Goal: Information Seeking & Learning: Learn about a topic

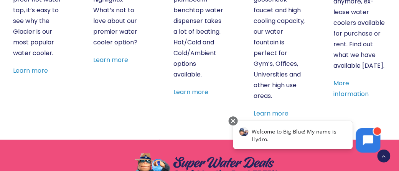
scroll to position [499, 0]
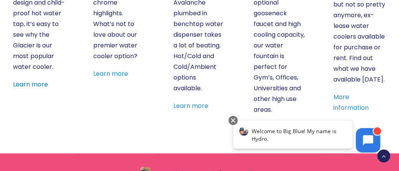
click at [38, 83] on link "Learn more" at bounding box center [30, 84] width 35 height 9
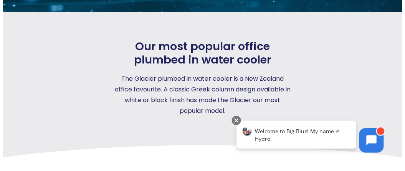
scroll to position [153, 0]
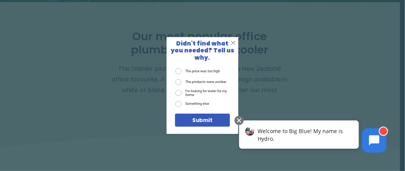
click at [288, 134] on span "Welcome to Big Blue! My name is Hydro." at bounding box center [299, 134] width 85 height 15
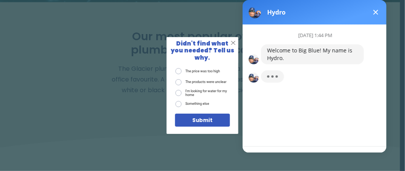
click at [260, 148] on div at bounding box center [314, 150] width 144 height 6
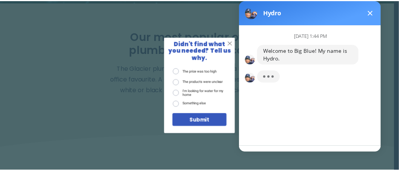
scroll to position [12, 0]
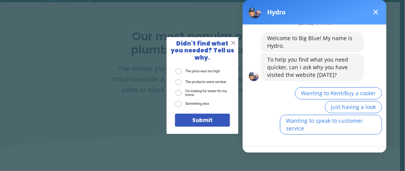
click at [285, 145] on div "[DATE] 1:44 PM Welcome to Big Blue! My name is Hydro. To help you find what you…" at bounding box center [322, 81] width 125 height 136
click at [326, 149] on div at bounding box center [314, 150] width 144 height 6
click at [324, 143] on div "[DATE] 1:44 PM Welcome to Big Blue! My name is Hydro. To help you find what you…" at bounding box center [322, 81] width 125 height 136
click at [377, 13] on button at bounding box center [374, 12] width 9 height 9
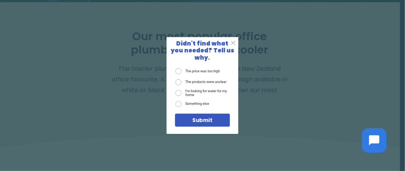
click at [234, 46] on span "X" at bounding box center [232, 42] width 5 height 7
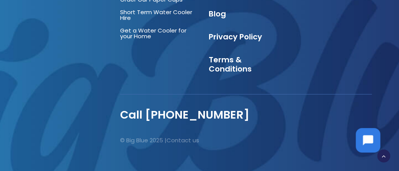
scroll to position [1181, 0]
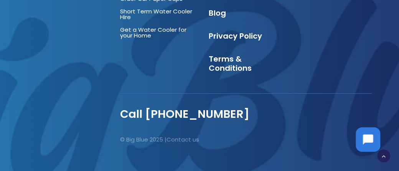
click at [368, 137] on icon at bounding box center [368, 140] width 10 height 10
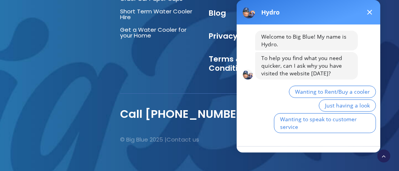
scroll to position [12, 0]
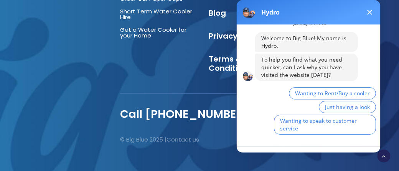
click at [329, 148] on div at bounding box center [308, 150] width 144 height 6
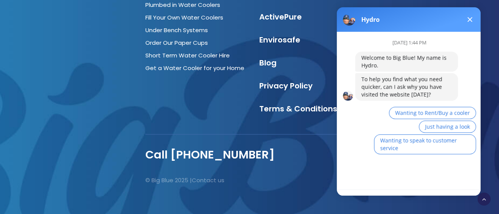
scroll to position [1086, 0]
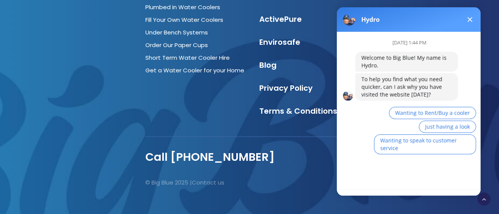
drag, startPoint x: 395, startPoint y: 0, endPoint x: 260, endPoint y: 116, distance: 178.2
click at [260, 116] on div at bounding box center [309, 119] width 328 height 7
click at [375, 171] on div at bounding box center [409, 193] width 144 height 6
drag, startPoint x: 416, startPoint y: 69, endPoint x: 421, endPoint y: 82, distance: 13.7
click at [398, 79] on div "Welcome to Big Blue! My name is Hydro. To help you find what you need quicker, …" at bounding box center [406, 76] width 103 height 49
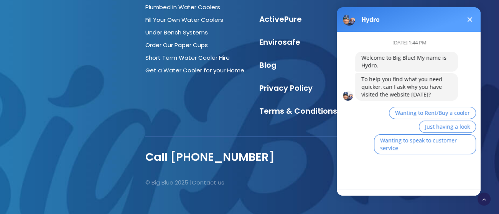
click at [398, 92] on div "To help you find what you need quicker, can I ask why you have visited the webs…" at bounding box center [406, 87] width 91 height 23
click at [398, 127] on span "Just having a look" at bounding box center [447, 126] width 45 height 7
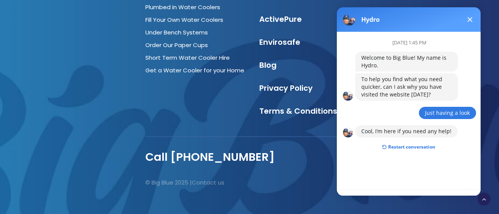
click at [398, 148] on button "Restart conversation" at bounding box center [408, 147] width 65 height 15
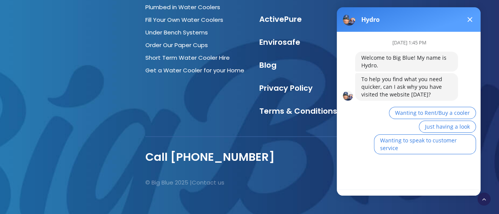
click at [398, 170] on div "[DATE] 1:45 PM Welcome to Big Blue! My name is Hydro. To help you find what you…" at bounding box center [412, 111] width 150 height 158
click at [398, 171] on div "[DATE] 1:45 PM Welcome to Big Blue! My name is Hydro. To help you find what you…" at bounding box center [412, 111] width 150 height 158
click at [387, 171] on div "[DATE] 1:45 PM Welcome to Big Blue! My name is Hydro. To help you find what you…" at bounding box center [412, 111] width 150 height 158
click at [363, 171] on div at bounding box center [409, 193] width 144 height 6
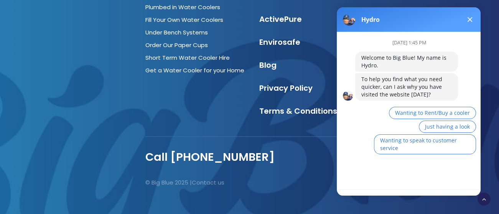
click at [361, 171] on div at bounding box center [409, 193] width 144 height 6
click at [398, 17] on span at bounding box center [469, 19] width 5 height 5
